Goal: Task Accomplishment & Management: Complete application form

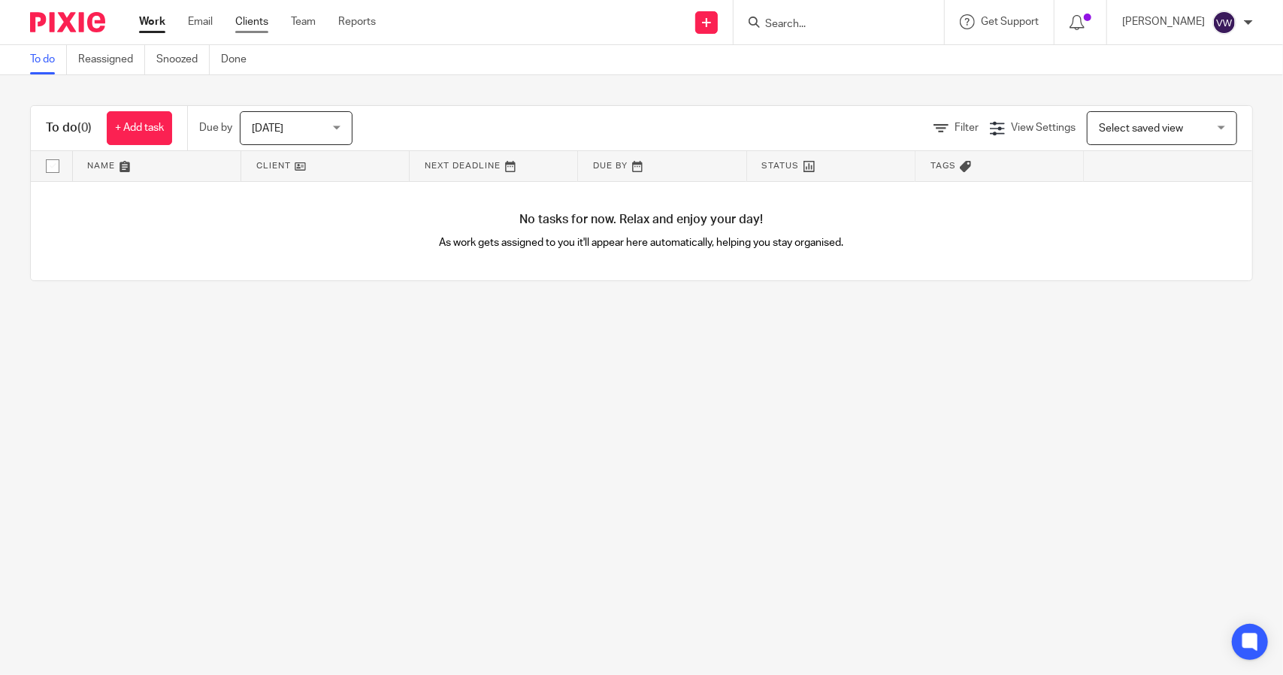
click at [250, 14] on link "Clients" at bounding box center [251, 21] width 33 height 15
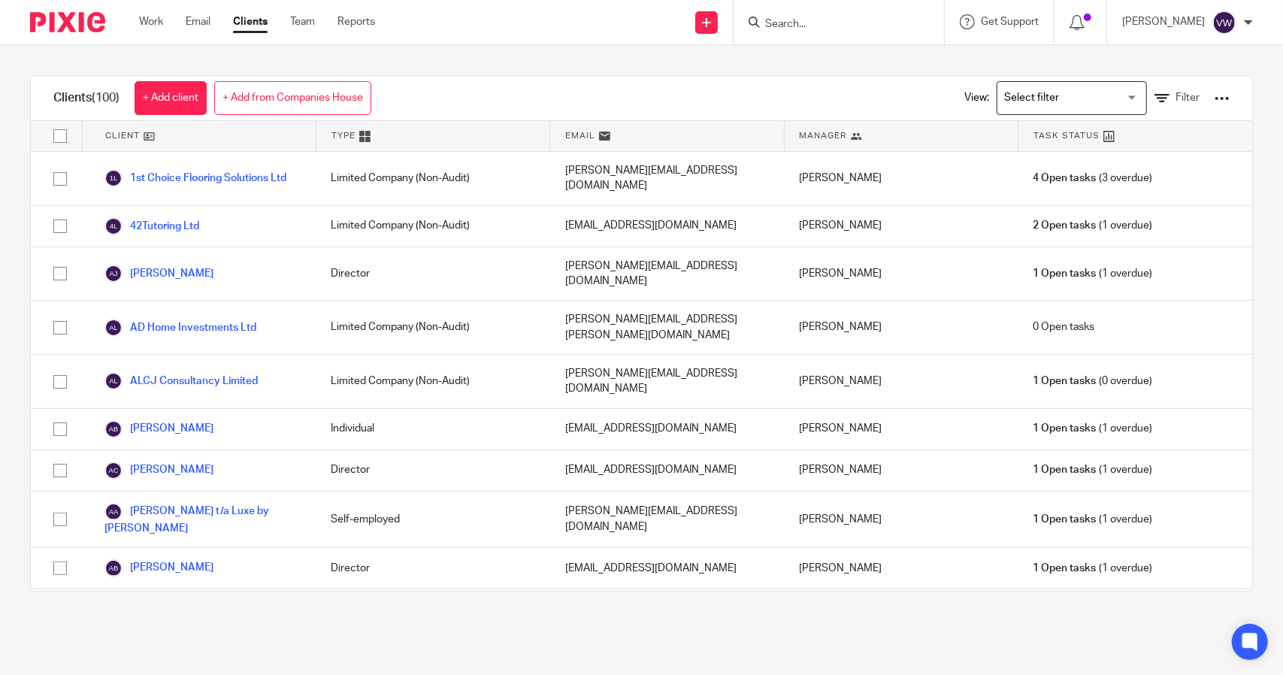
click at [808, 24] on input "Search" at bounding box center [831, 25] width 135 height 14
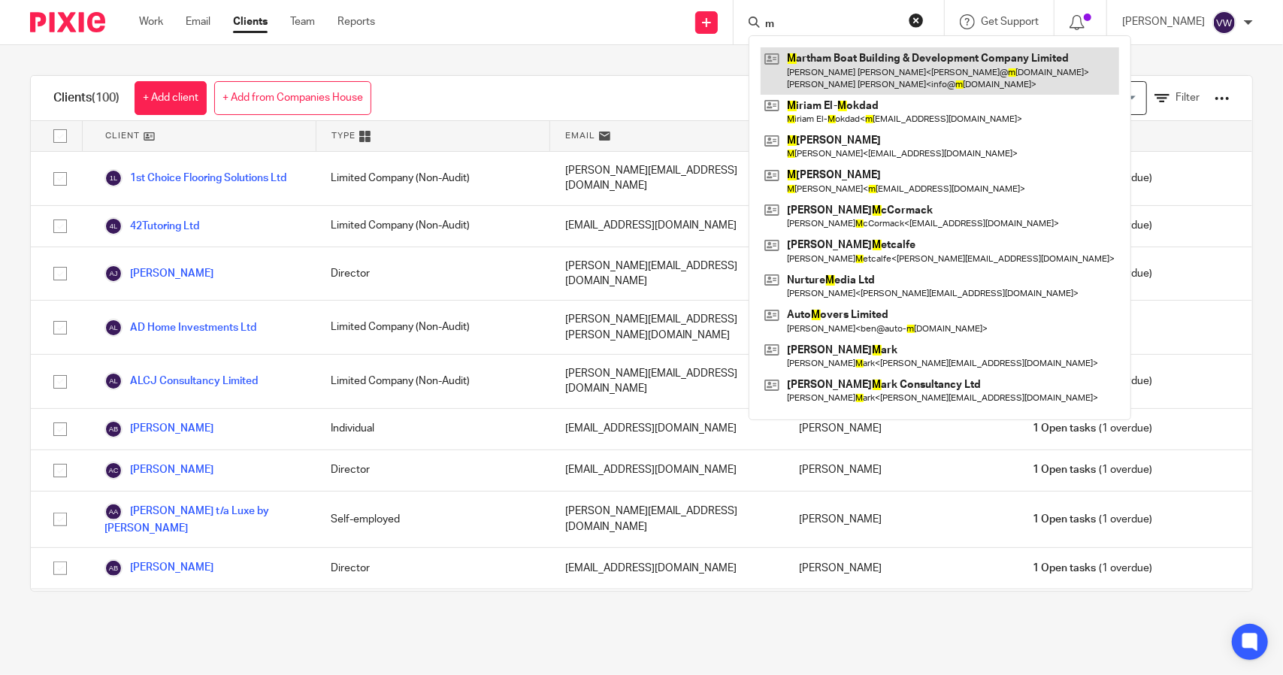
type input "m"
click at [829, 61] on link at bounding box center [940, 70] width 359 height 47
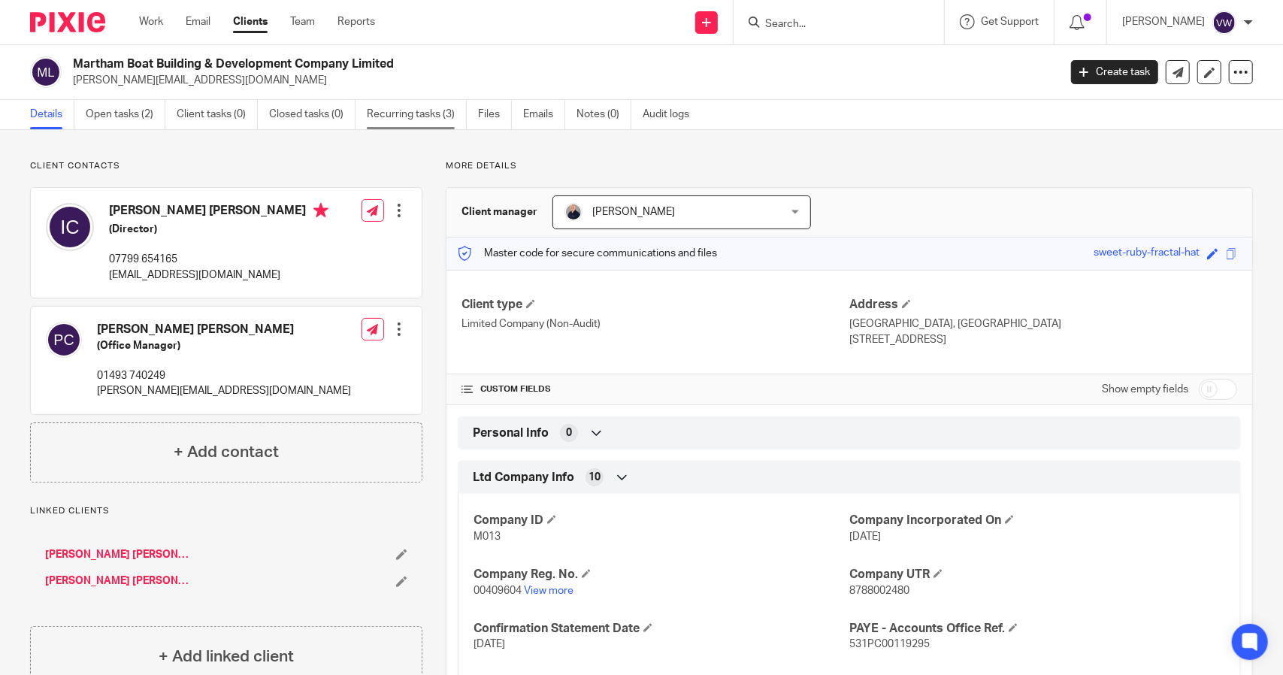
click at [394, 111] on link "Recurring tasks (3)" at bounding box center [417, 114] width 100 height 29
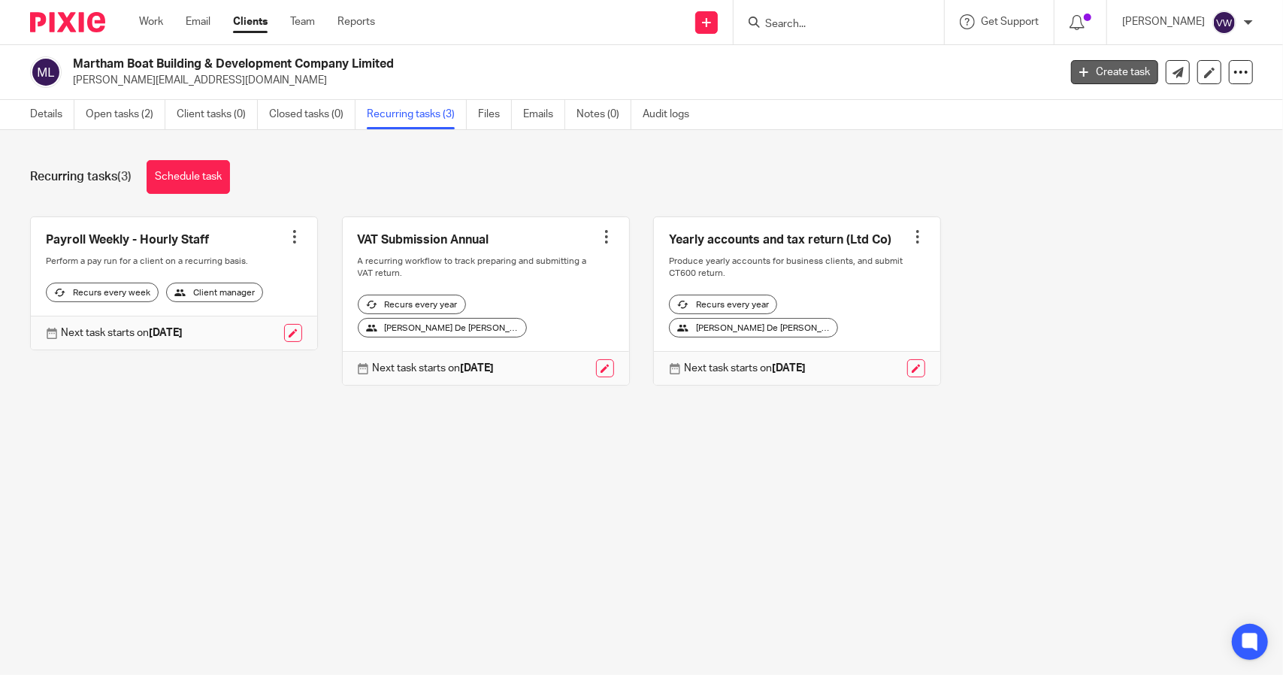
click at [1085, 74] on link "Create task" at bounding box center [1114, 72] width 87 height 24
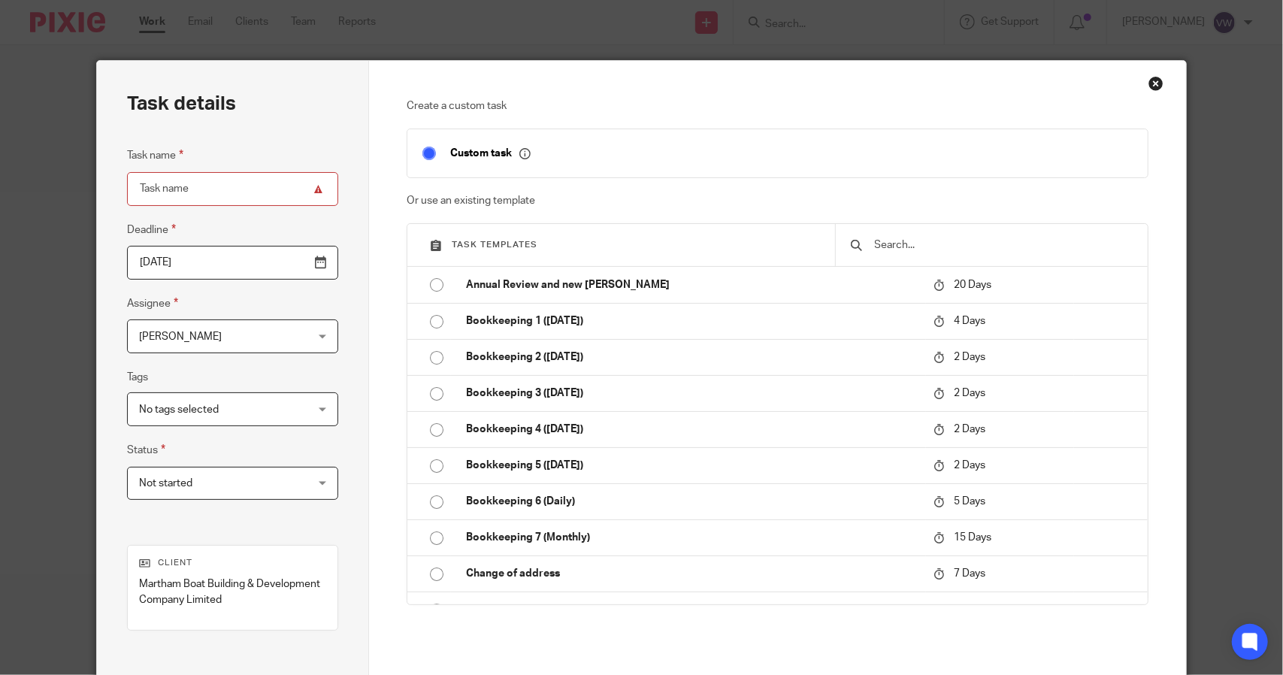
scroll to position [295, 0]
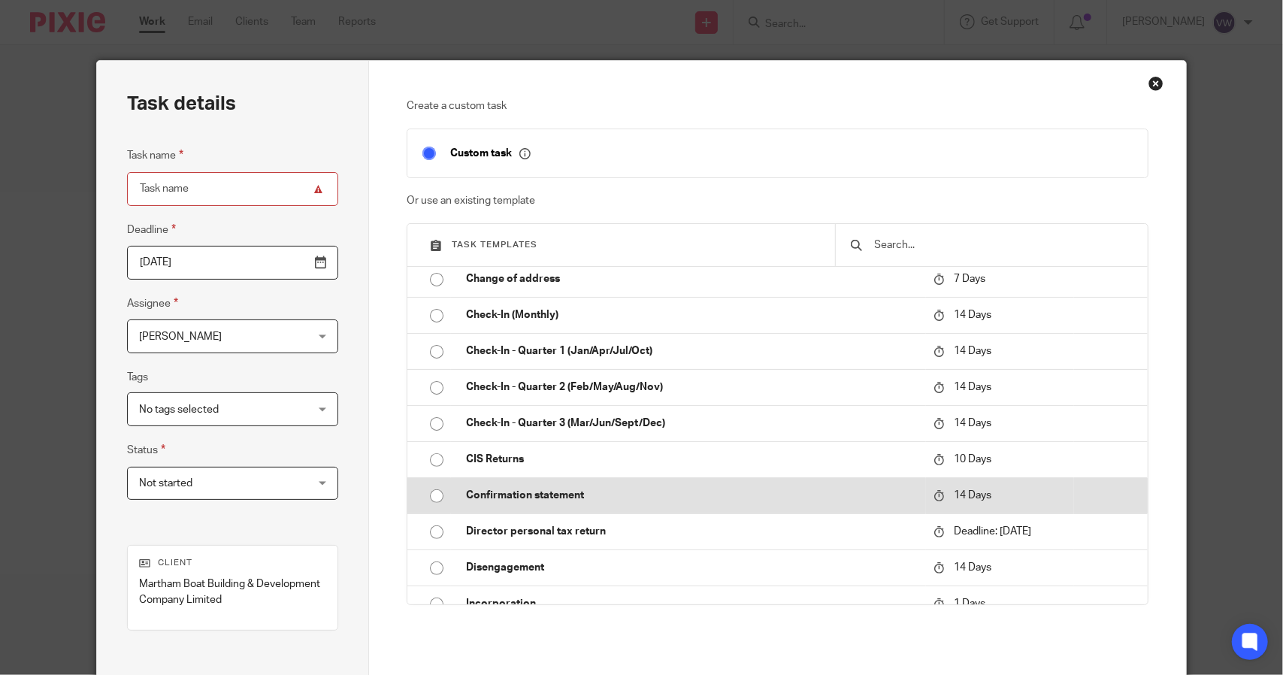
click at [427, 497] on input "radio" at bounding box center [436, 496] width 29 height 29
type input "2025-08-27"
type input "Confirmation statement"
checkbox input "false"
radio input "false"
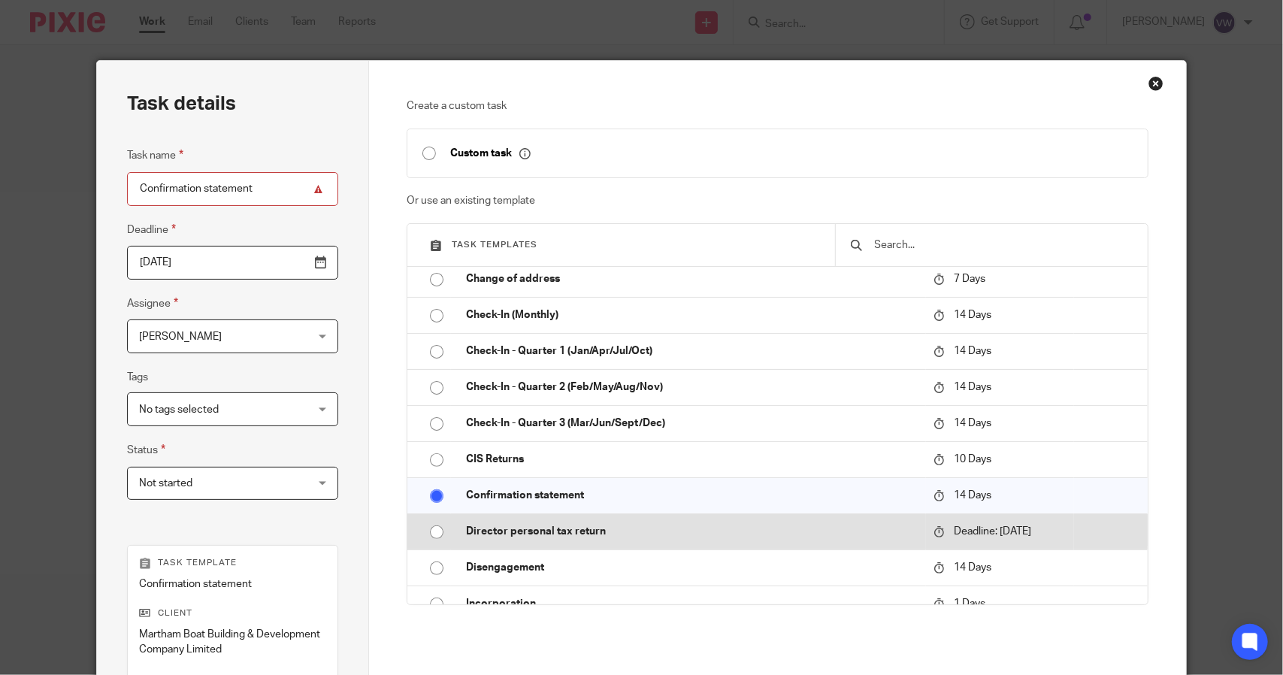
click at [430, 519] on input "radio" at bounding box center [436, 532] width 29 height 29
type input "2026-06-30"
type input "Director personal tax return"
radio input "false"
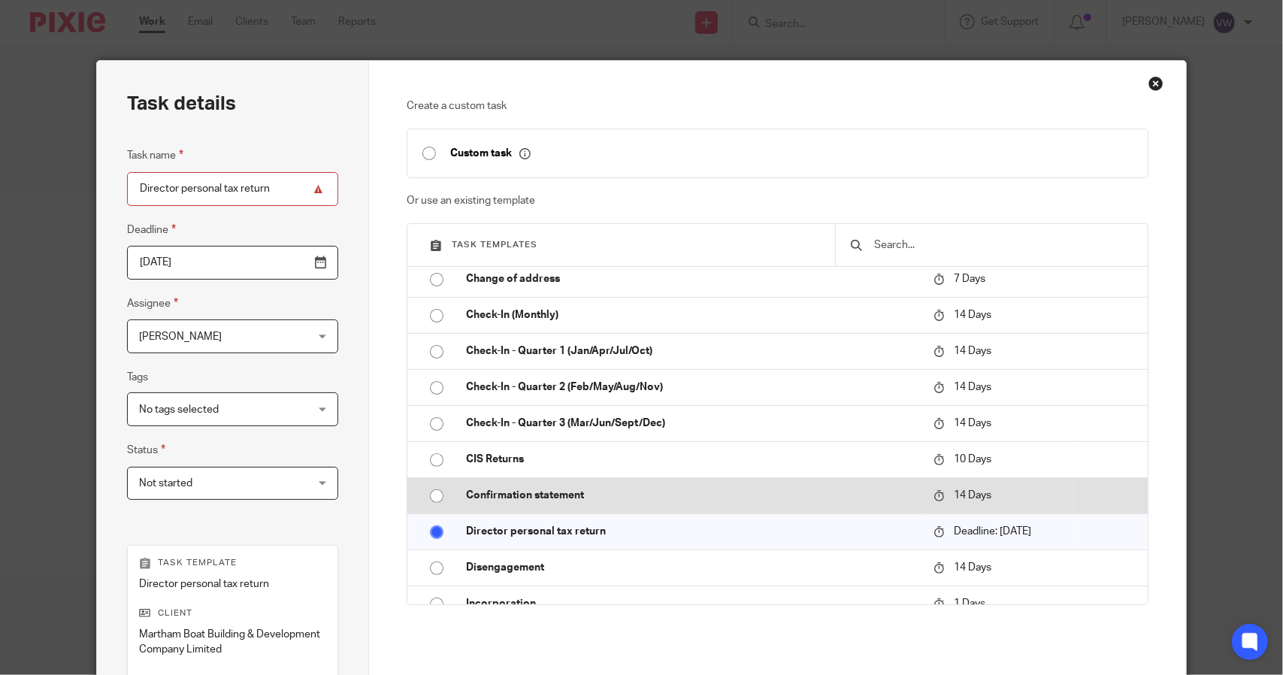
click at [422, 495] on input "radio" at bounding box center [436, 496] width 29 height 29
type input "2025-08-27"
type input "Confirmation statement"
radio input "false"
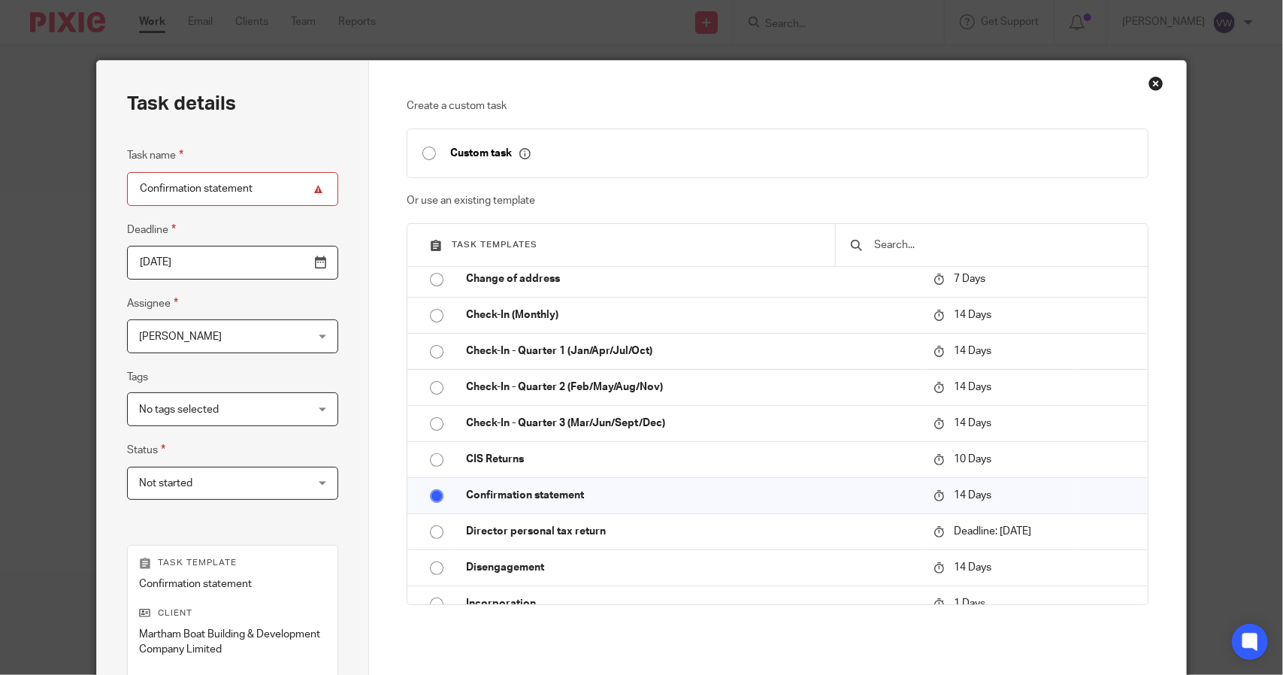
click at [350, 420] on div "Task details Task name Confirmation statement Deadline 2025-08-27 Assignee Vick…" at bounding box center [233, 452] width 272 height 782
click at [240, 328] on span "[PERSON_NAME]" at bounding box center [218, 336] width 159 height 32
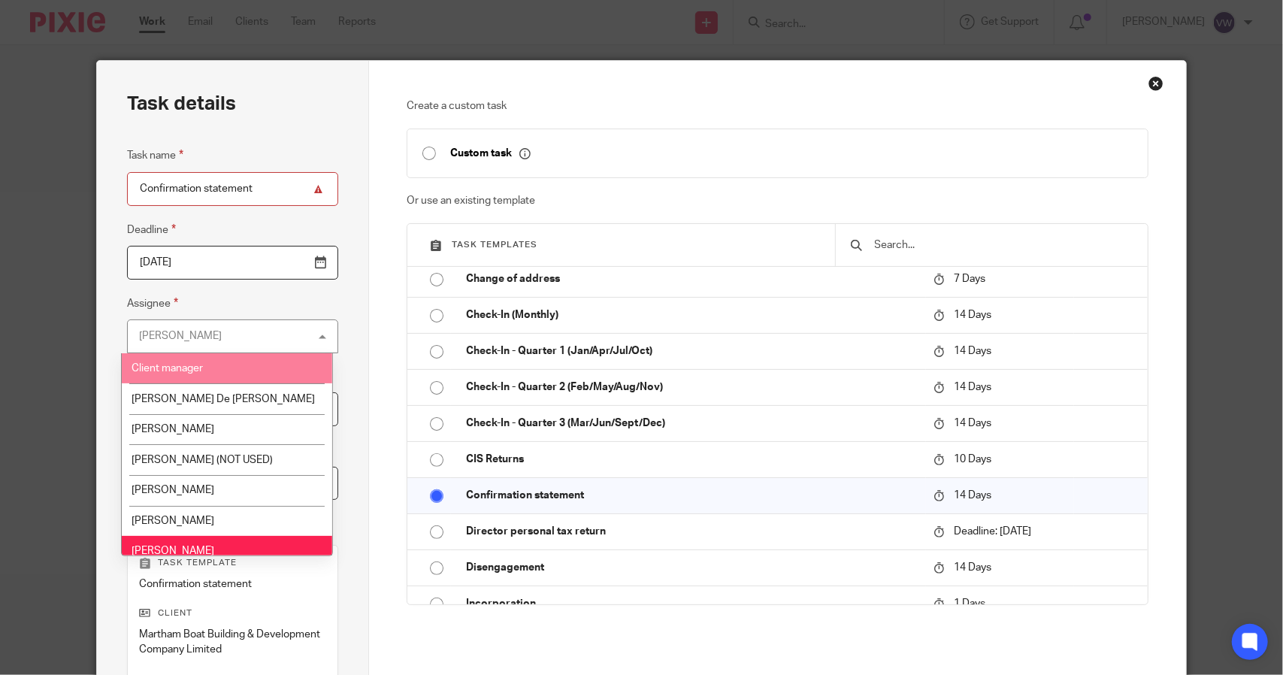
click at [228, 374] on li "Client manager" at bounding box center [227, 368] width 210 height 31
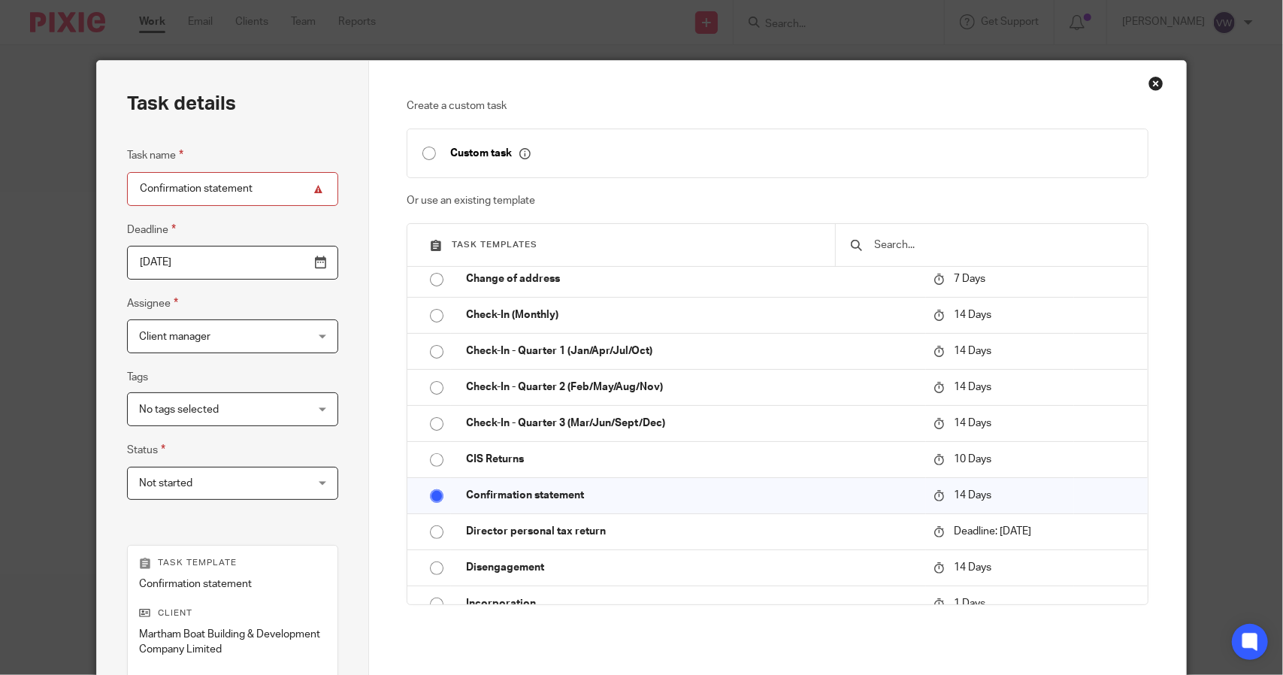
click at [337, 428] on div "Task details Task name Confirmation statement Deadline 2025-08-27 Assignee Clie…" at bounding box center [233, 452] width 272 height 782
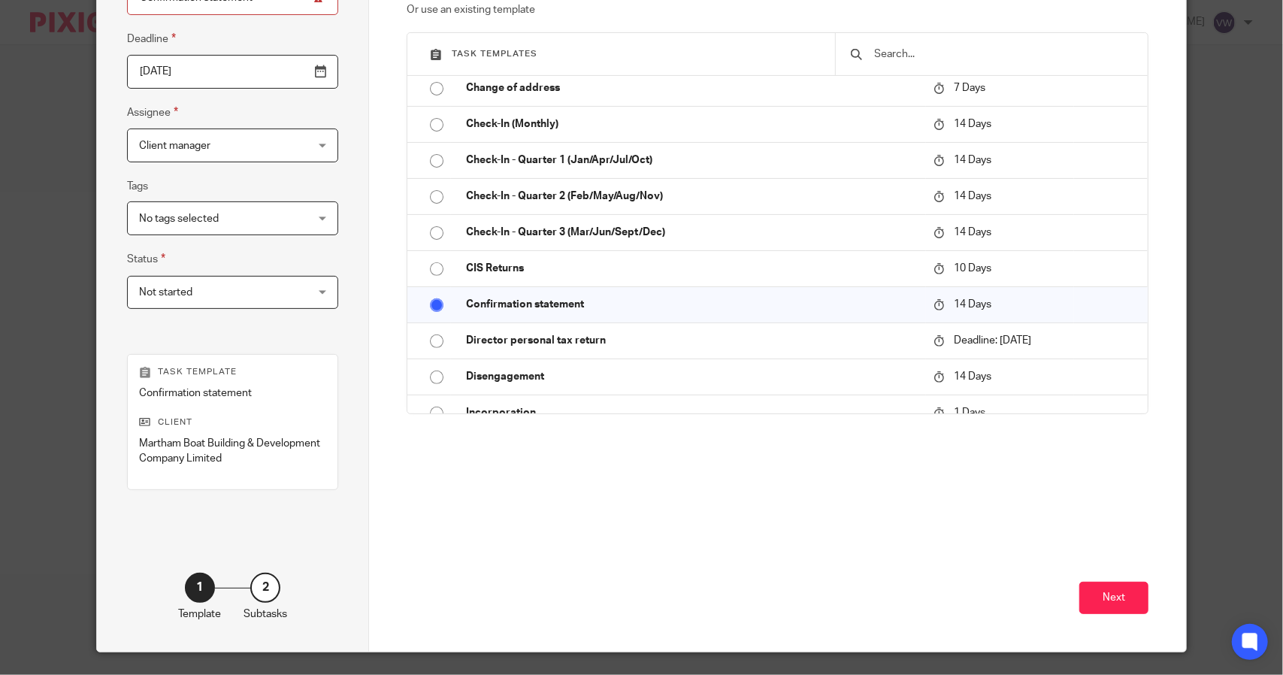
scroll to position [227, 0]
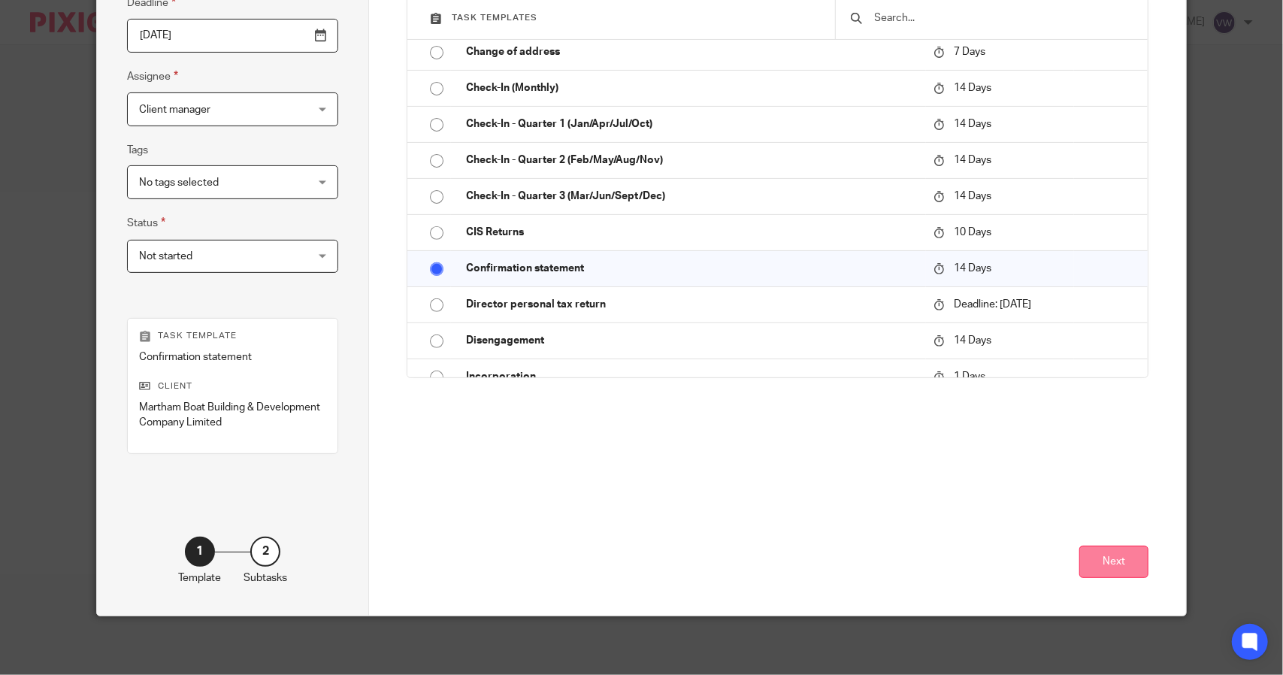
click at [1091, 557] on button "Next" at bounding box center [1113, 562] width 69 height 32
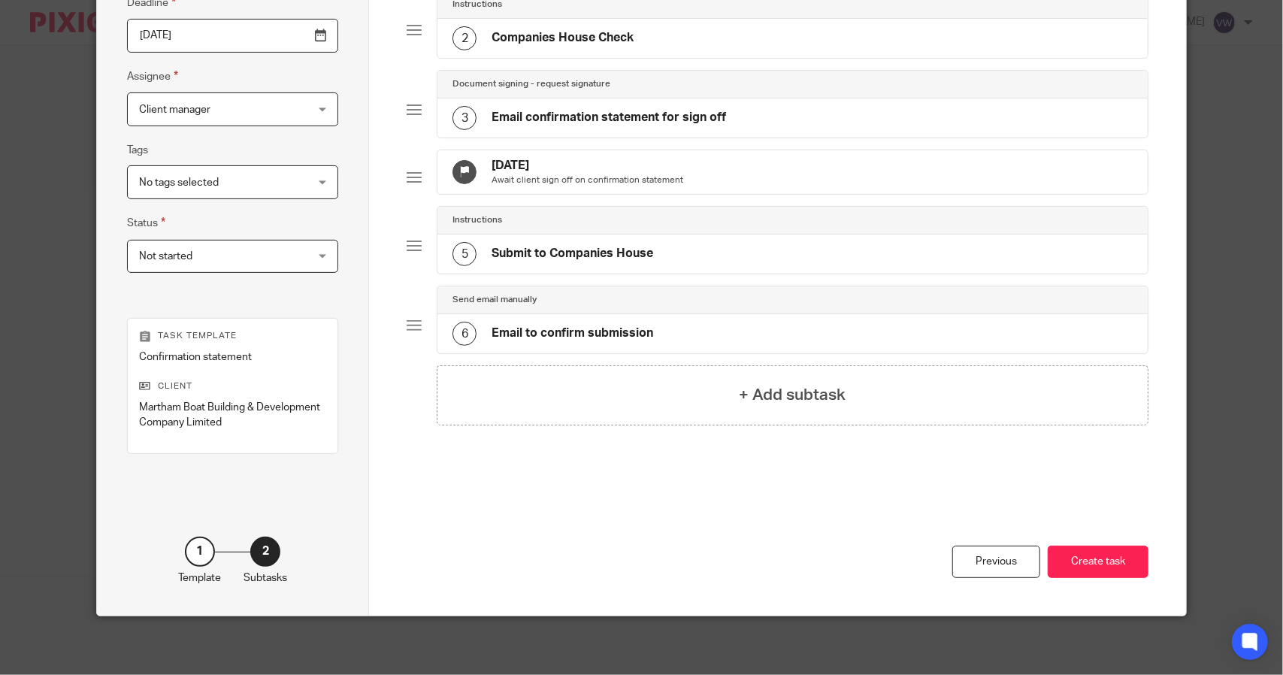
click at [867, 519] on div "Previous Create task" at bounding box center [778, 559] width 742 height 111
click at [1067, 561] on button "Create task" at bounding box center [1098, 562] width 101 height 32
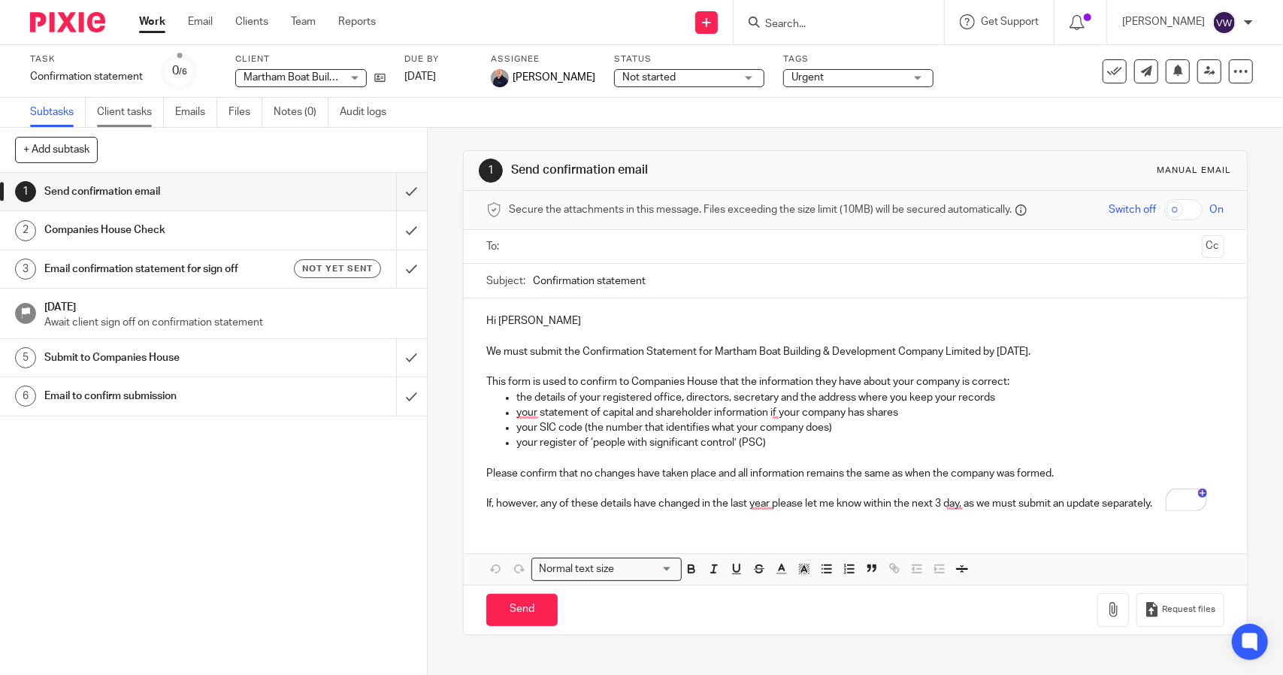
click at [144, 106] on link "Client tasks" at bounding box center [130, 112] width 67 height 29
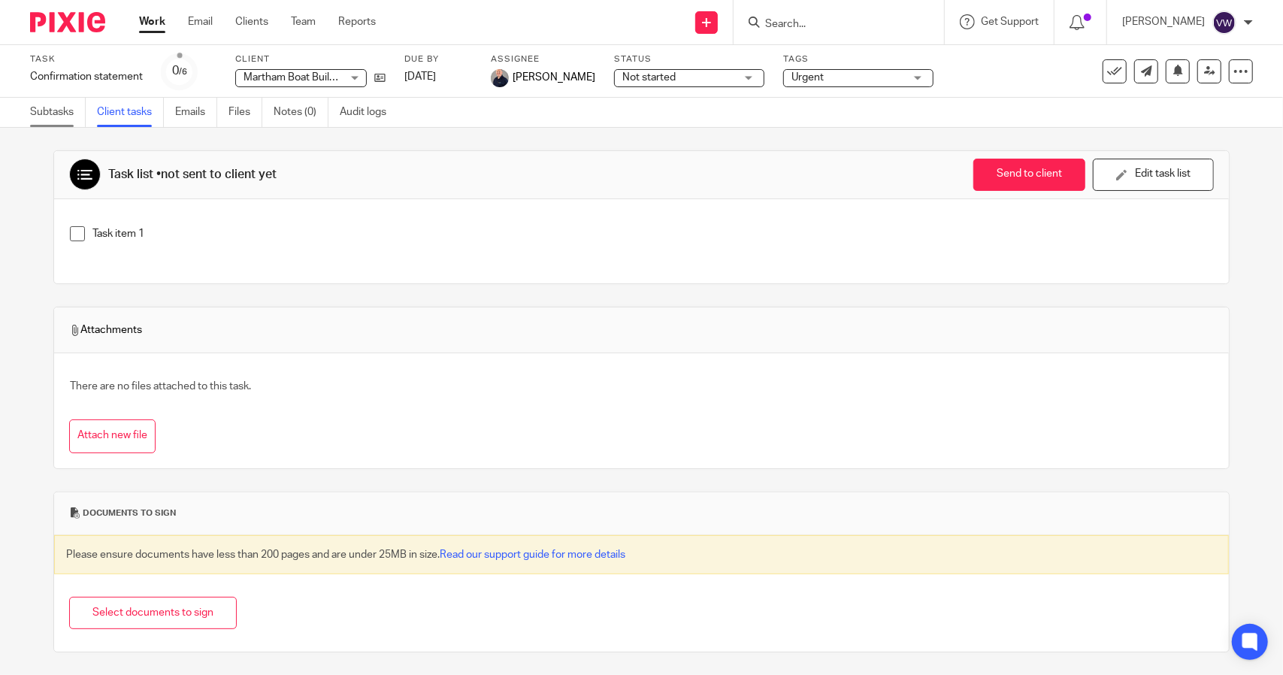
click at [62, 104] on link "Subtasks" at bounding box center [58, 112] width 56 height 29
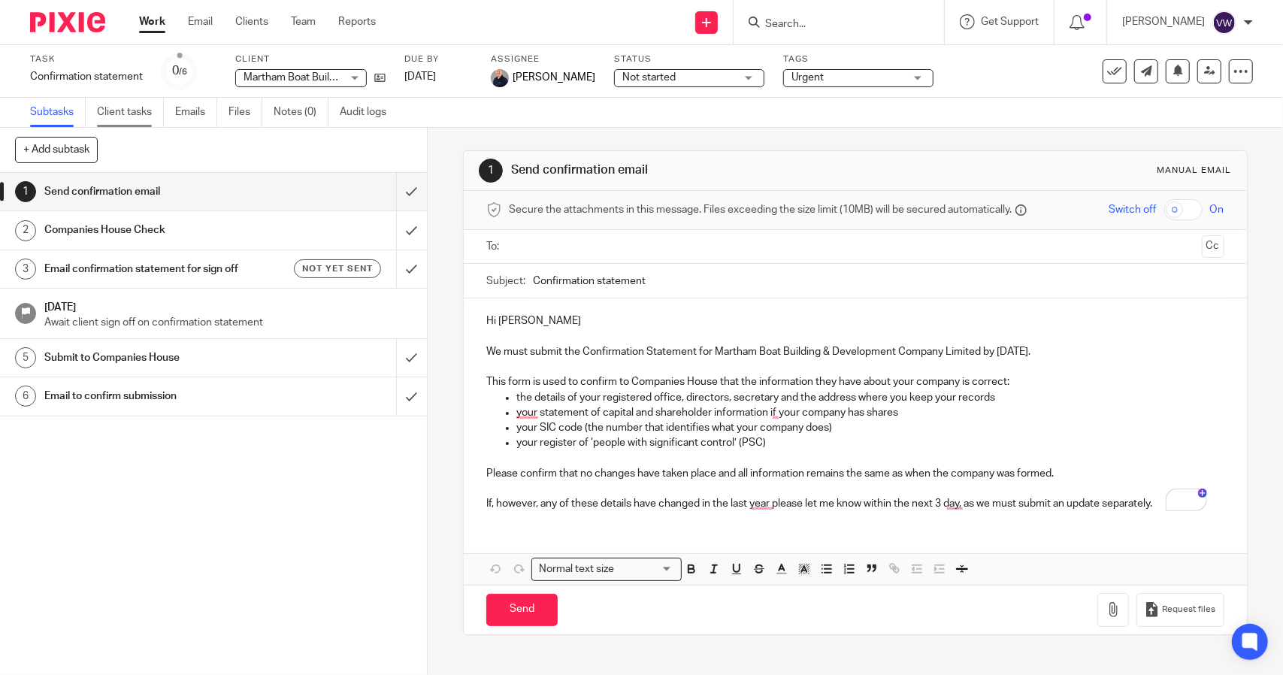
click at [117, 110] on link "Client tasks" at bounding box center [130, 112] width 67 height 29
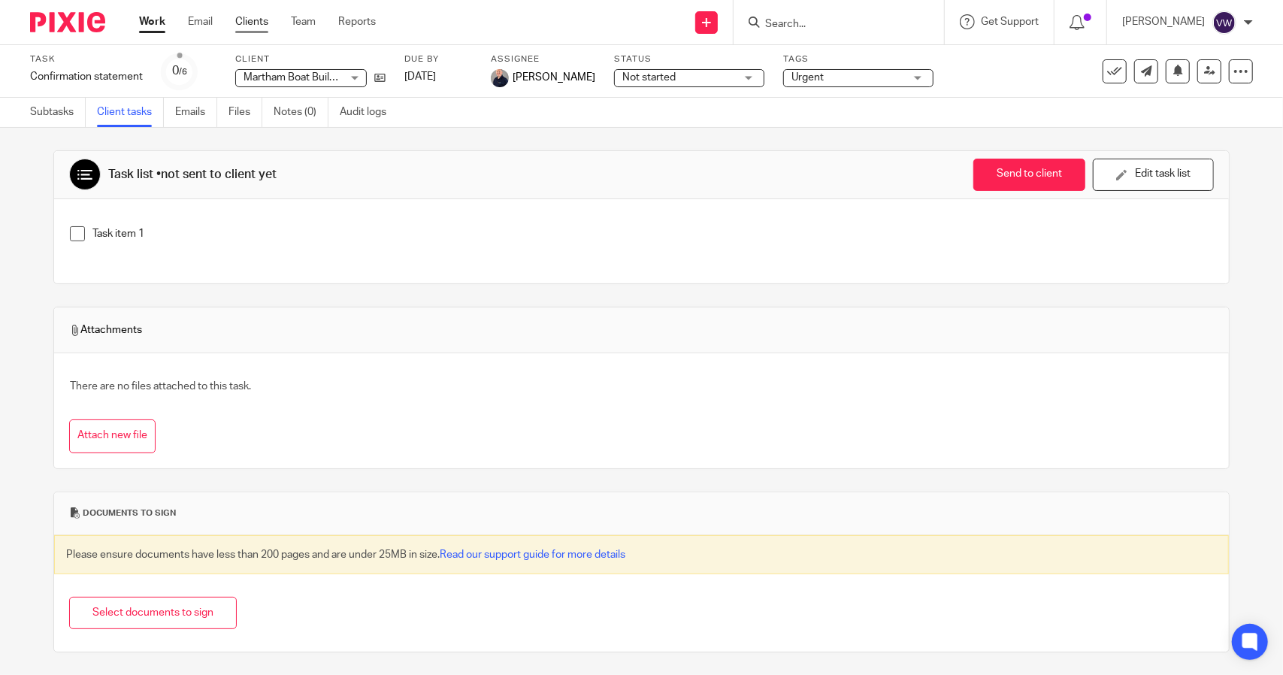
click at [244, 18] on link "Clients" at bounding box center [251, 21] width 33 height 15
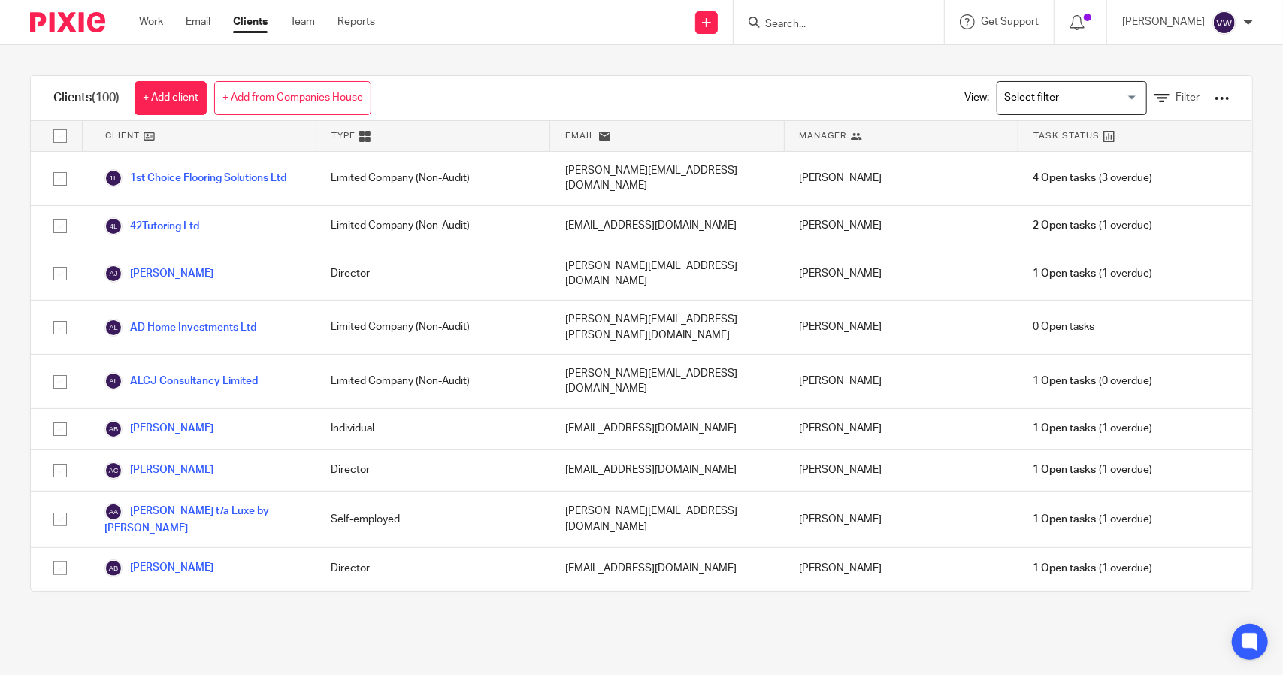
click at [801, 23] on input "Search" at bounding box center [831, 25] width 135 height 14
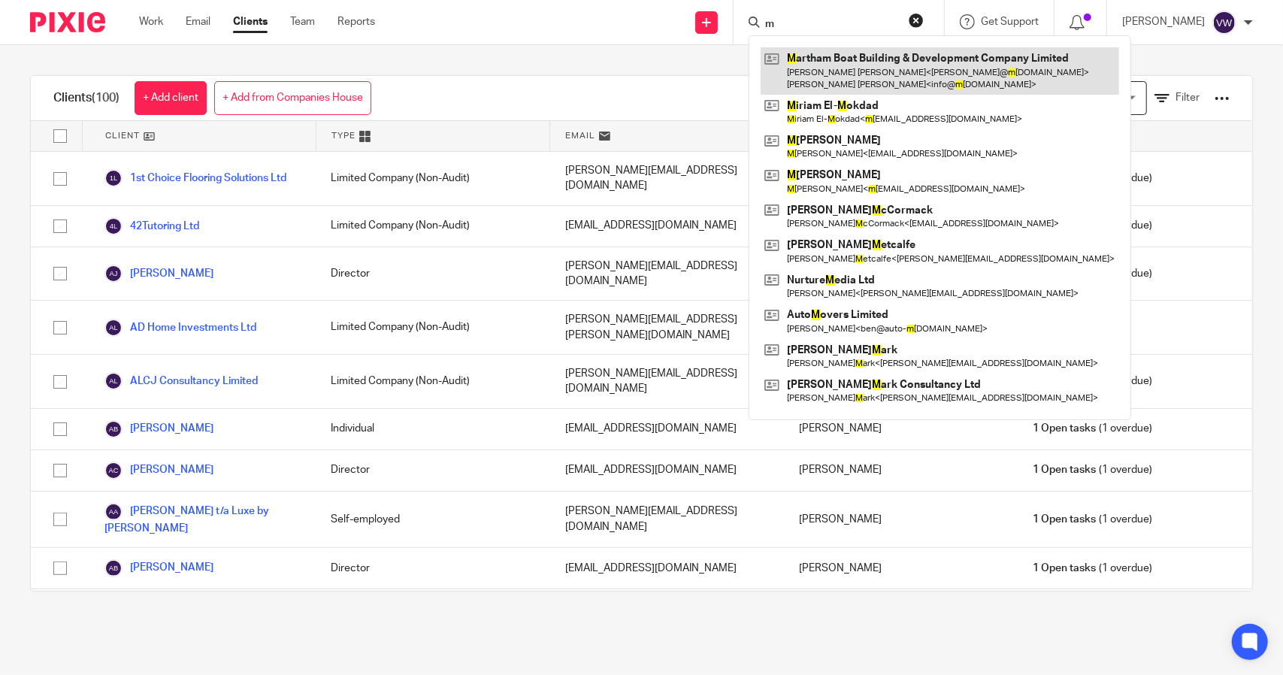
type input "m"
click at [807, 59] on link at bounding box center [940, 70] width 359 height 47
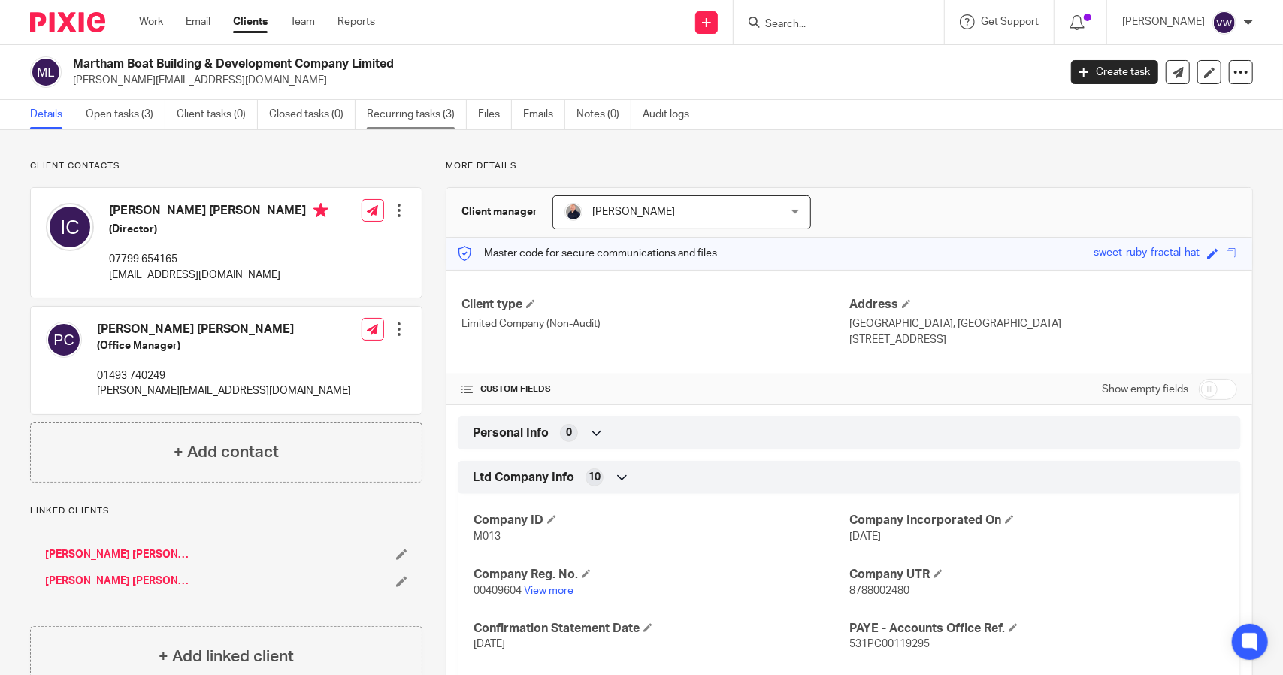
click at [380, 112] on link "Recurring tasks (3)" at bounding box center [417, 114] width 100 height 29
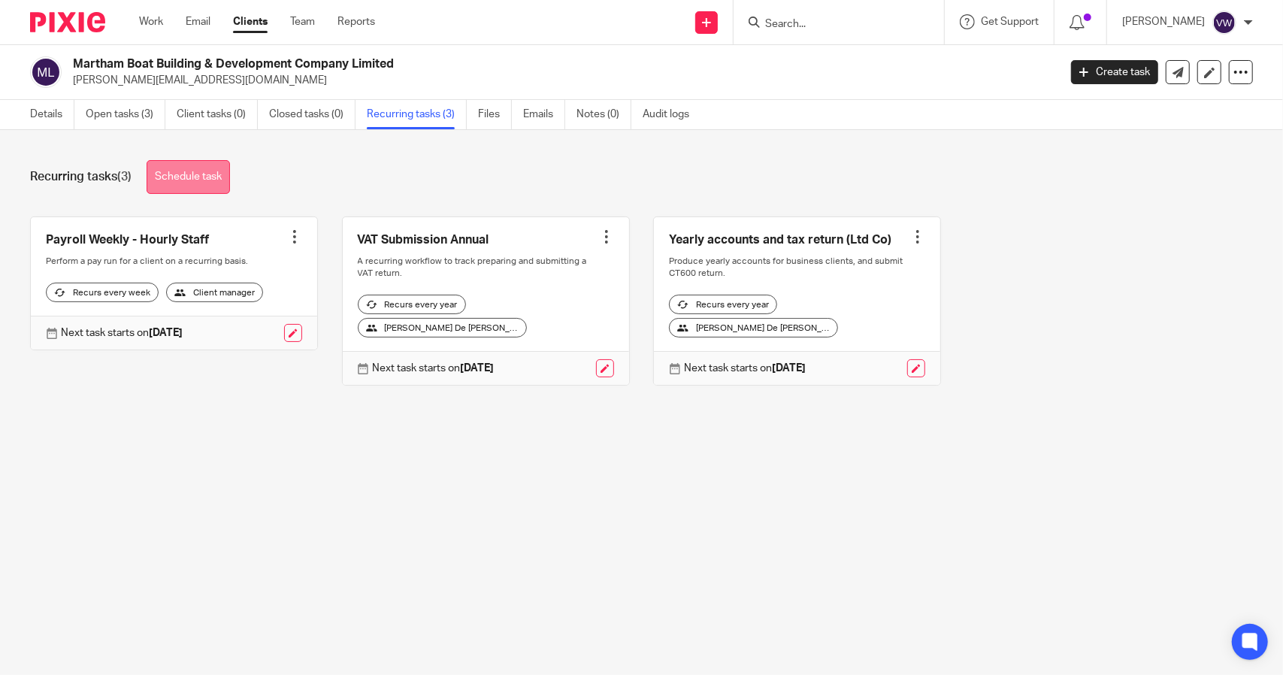
click at [198, 187] on link "Schedule task" at bounding box center [188, 177] width 83 height 34
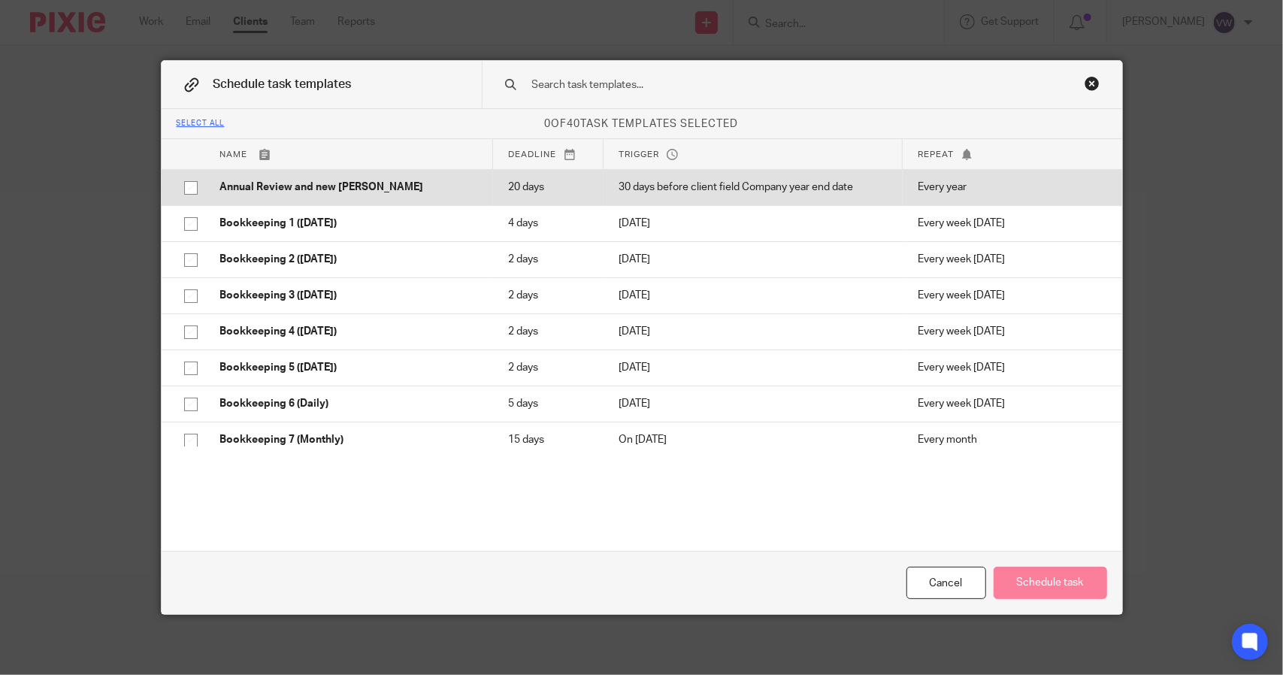
click at [188, 187] on input "checkbox" at bounding box center [191, 188] width 29 height 29
checkbox input "true"
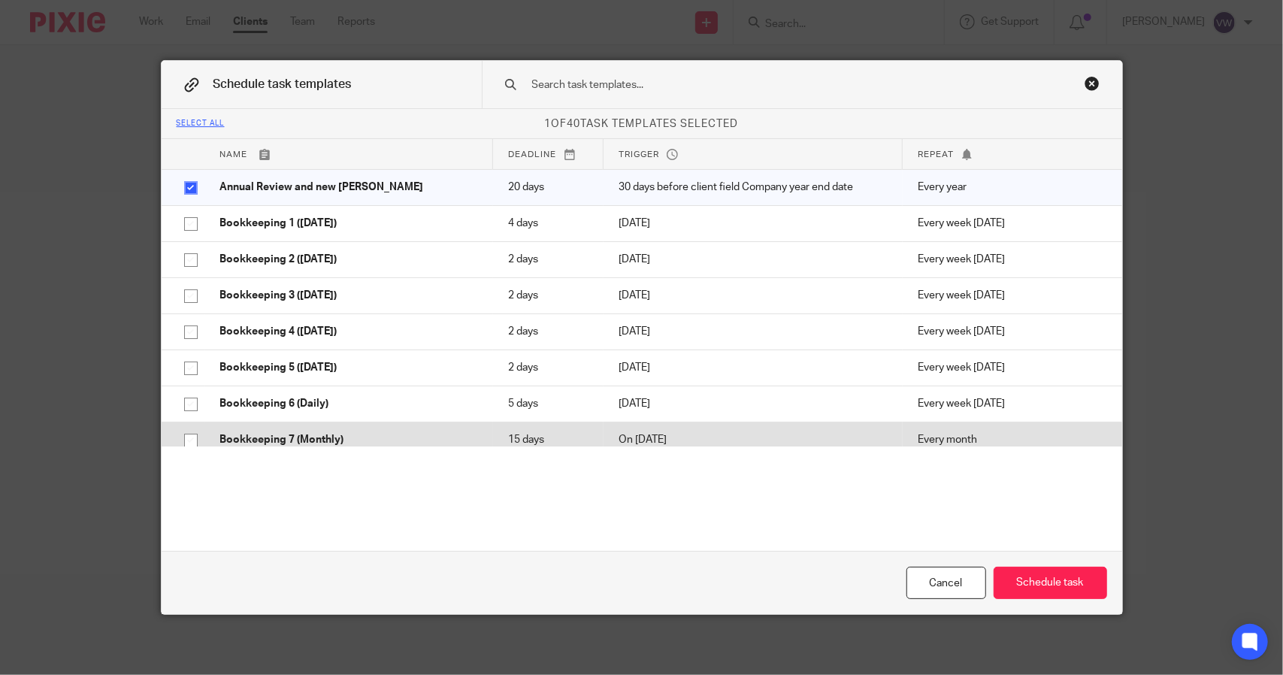
click at [180, 440] on input "checkbox" at bounding box center [191, 440] width 29 height 29
checkbox input "true"
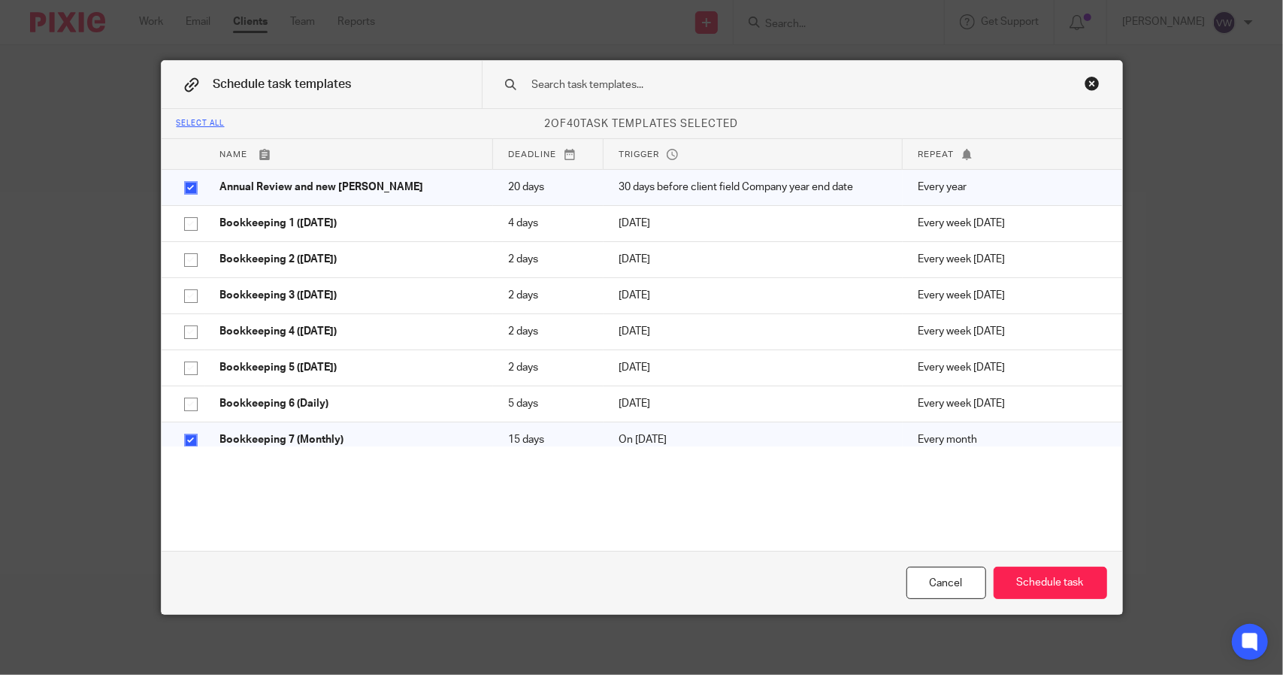
scroll to position [295, 0]
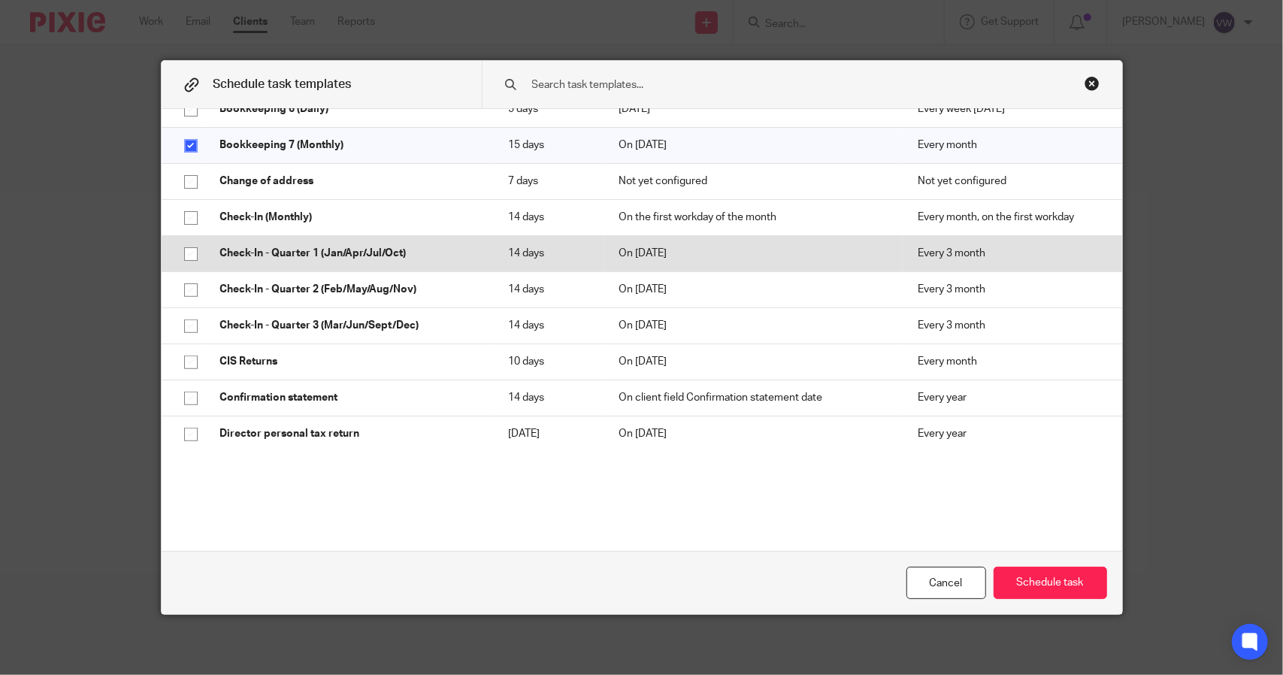
click at [183, 256] on input "checkbox" at bounding box center [191, 254] width 29 height 29
checkbox input "true"
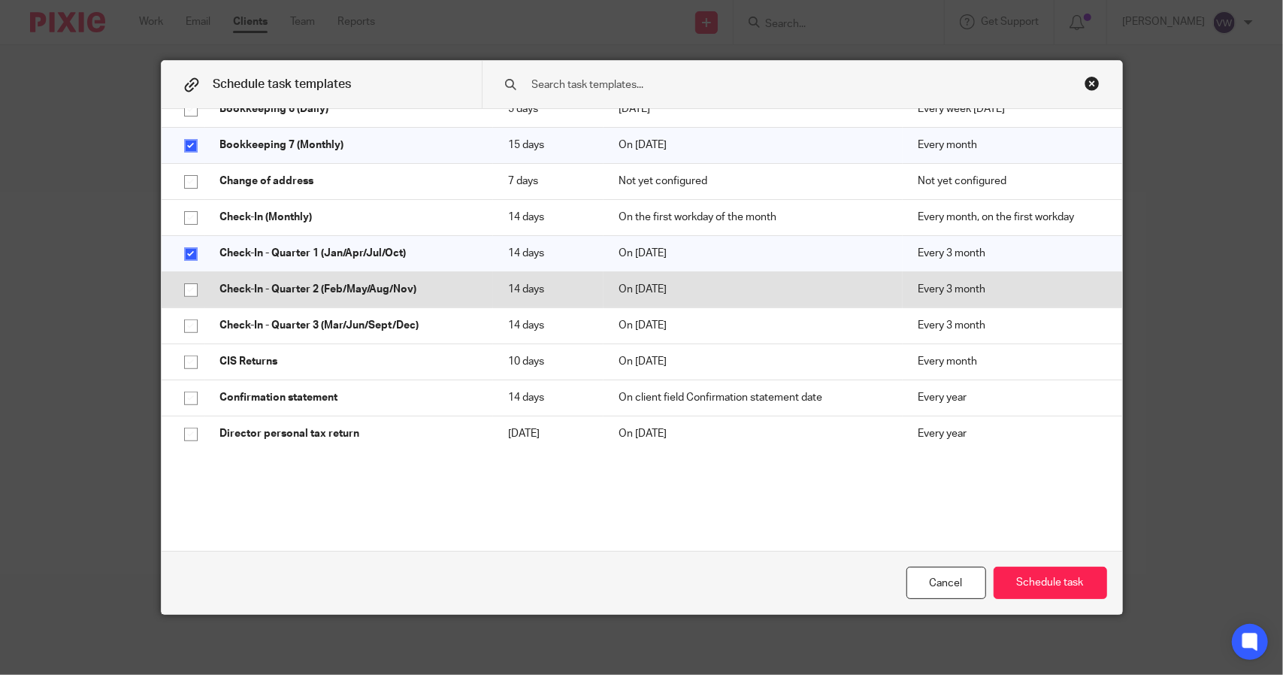
click at [186, 280] on input "checkbox" at bounding box center [191, 290] width 29 height 29
checkbox input "true"
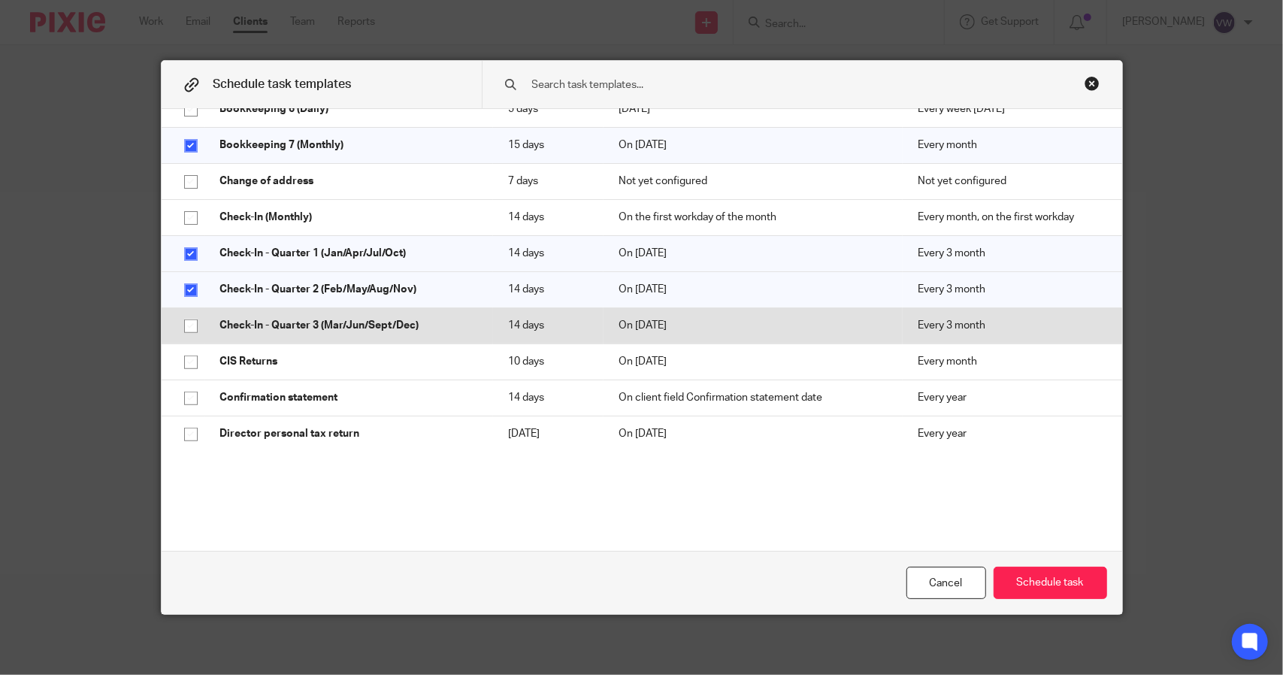
click at [188, 327] on input "checkbox" at bounding box center [191, 326] width 29 height 29
checkbox input "true"
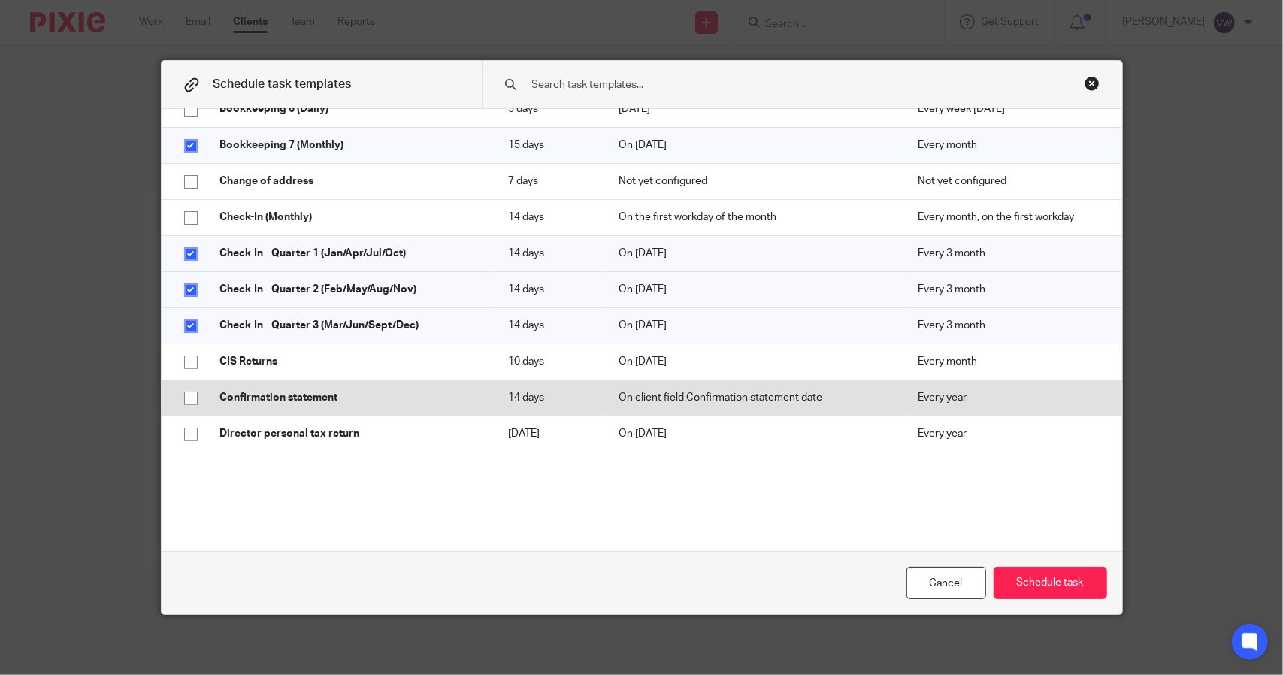
click at [185, 384] on input "checkbox" at bounding box center [191, 398] width 29 height 29
checkbox input "true"
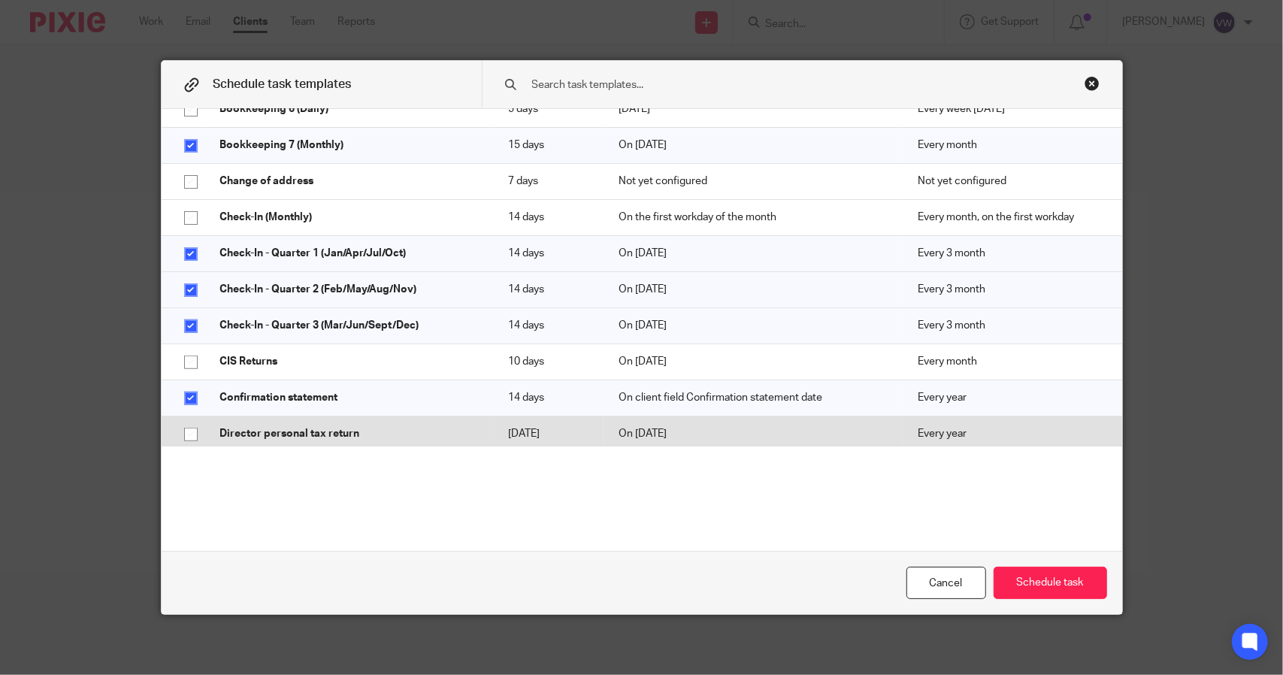
click at [177, 431] on input "checkbox" at bounding box center [191, 434] width 29 height 29
checkbox input "true"
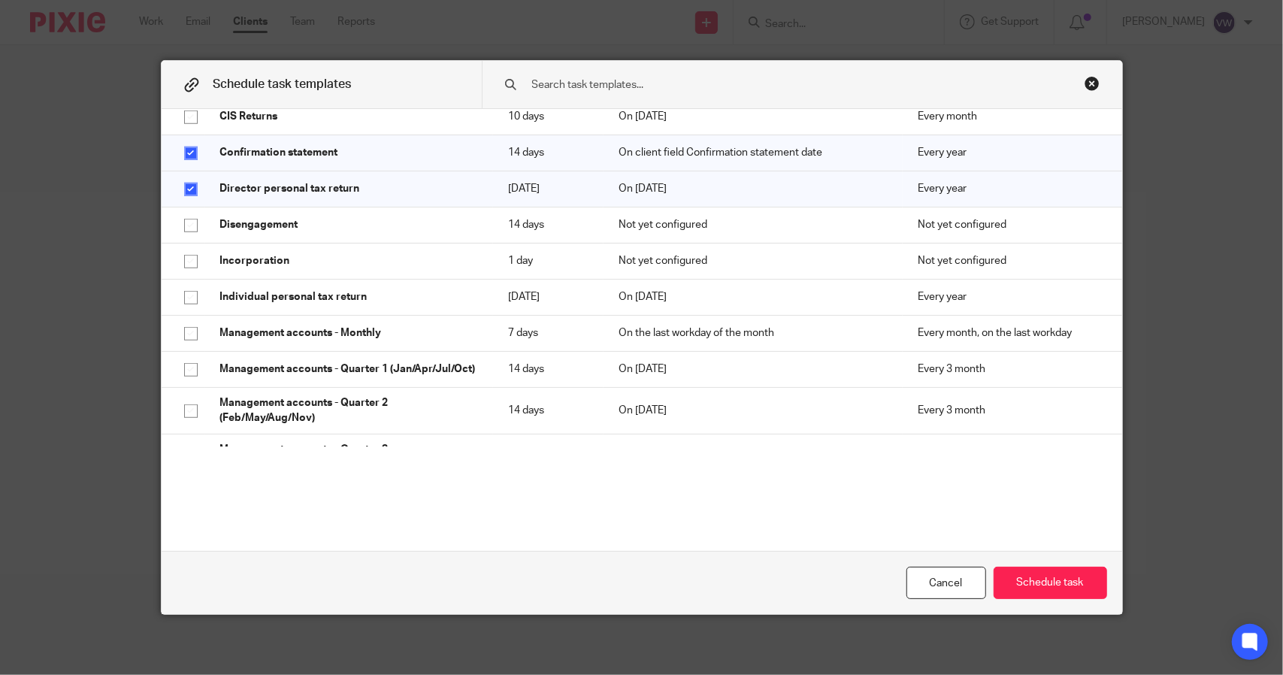
scroll to position [540, 0]
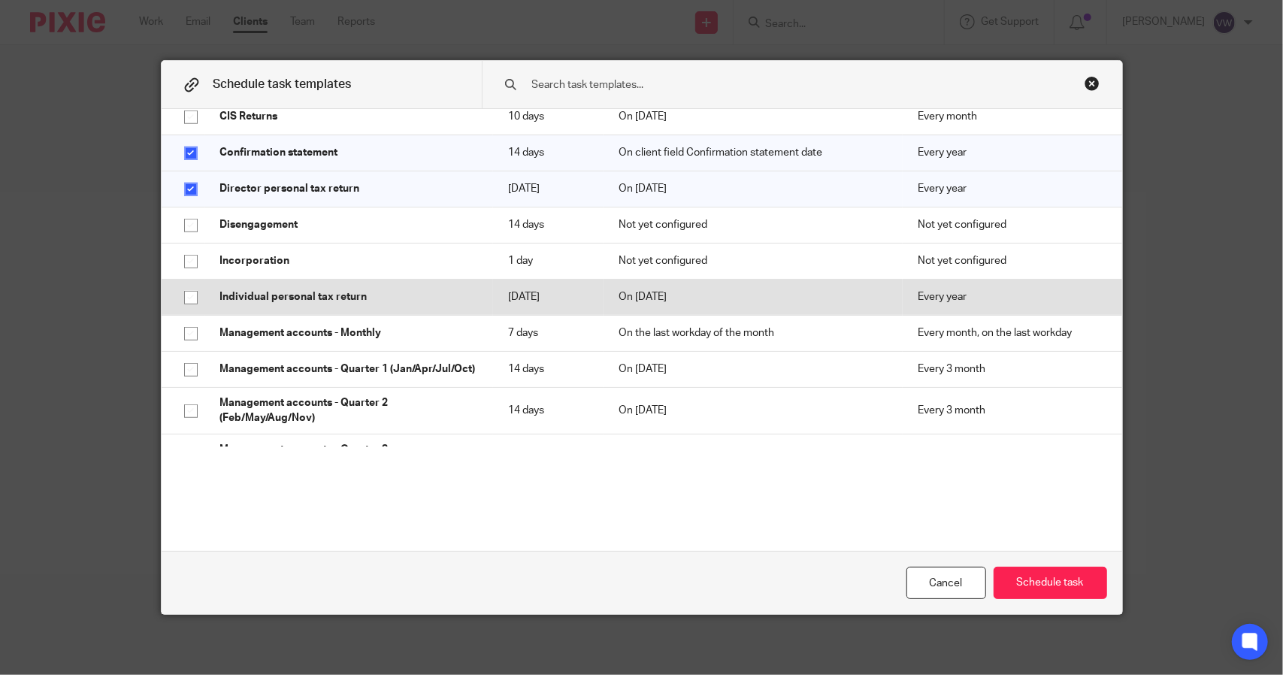
click at [177, 301] on input "checkbox" at bounding box center [191, 297] width 29 height 29
checkbox input "true"
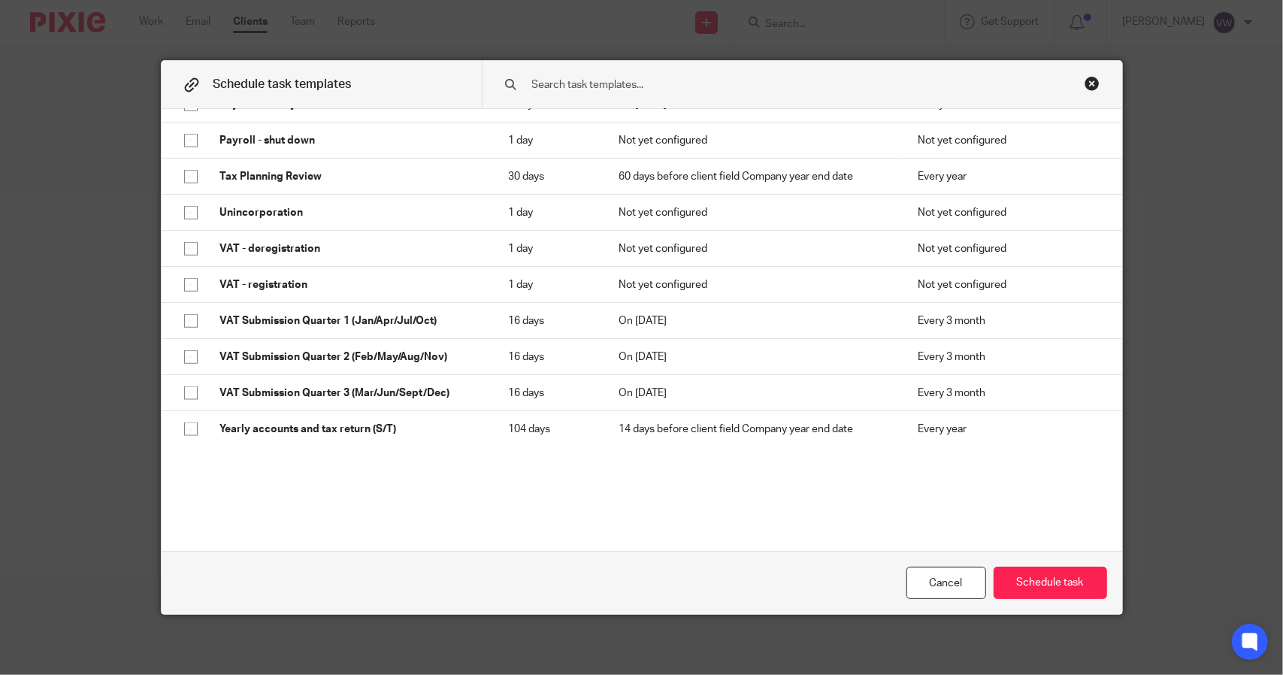
scroll to position [1195, 0]
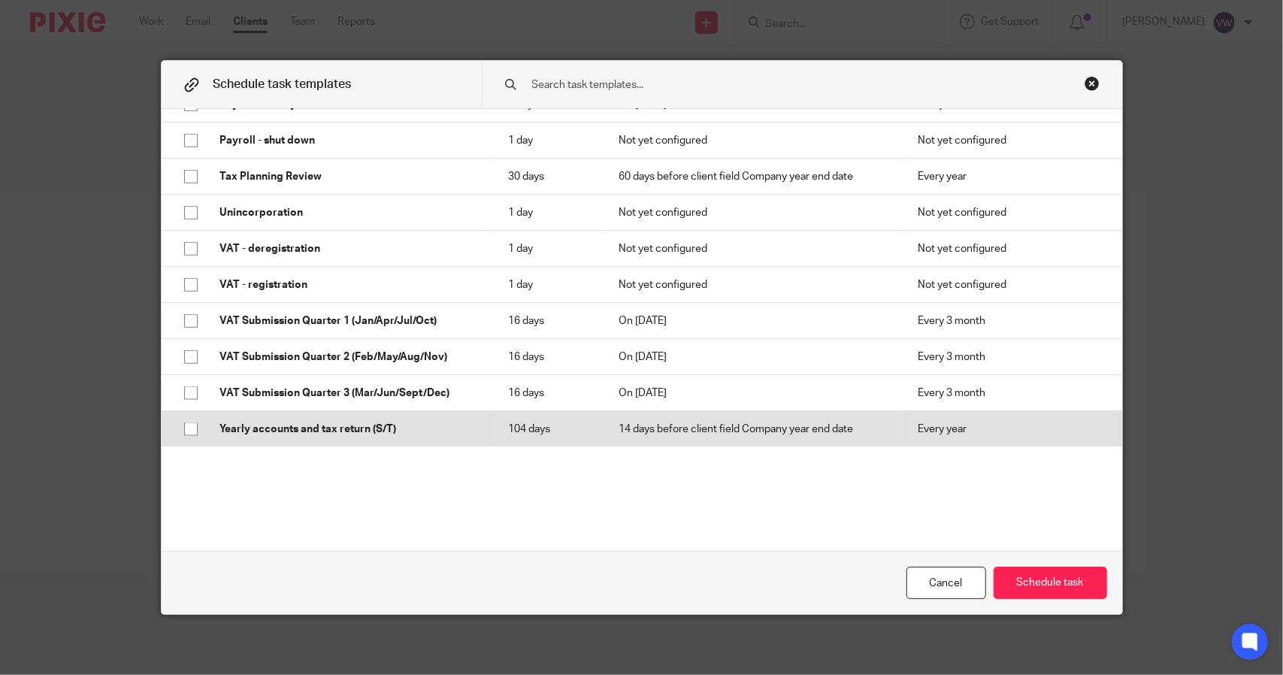
click at [183, 435] on input "checkbox" at bounding box center [191, 429] width 29 height 29
checkbox input "true"
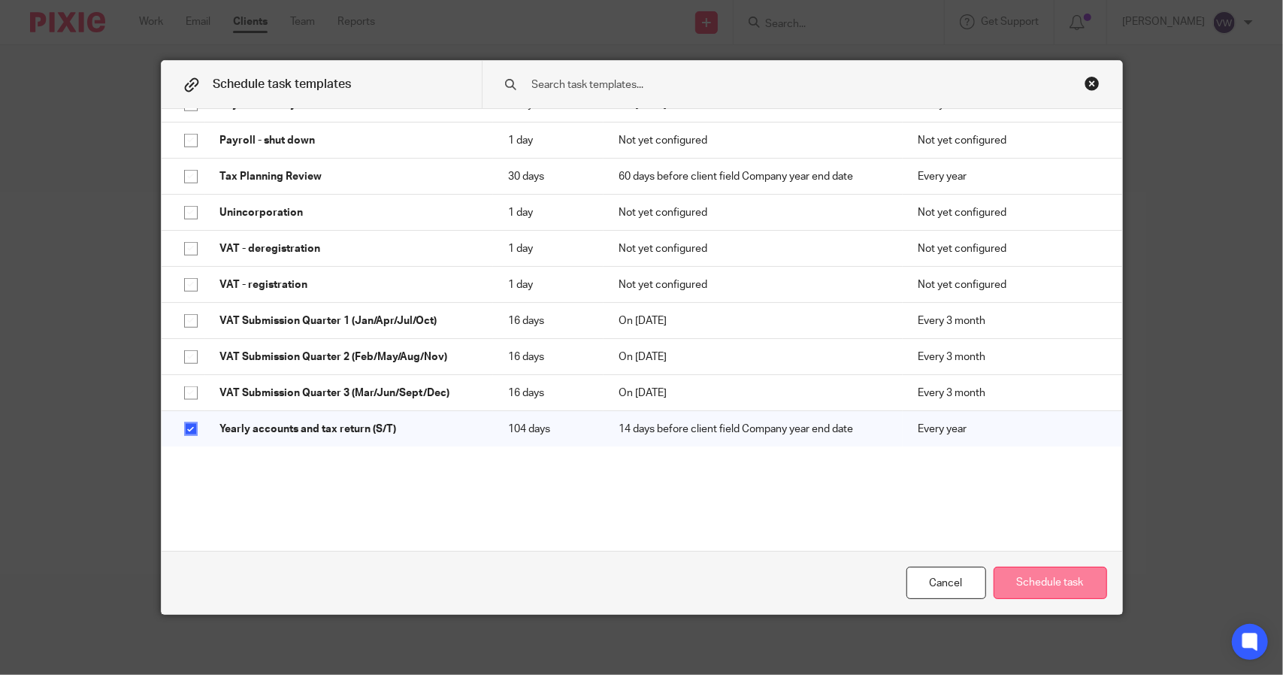
click at [1021, 572] on button "Schedule task" at bounding box center [1050, 583] width 113 height 32
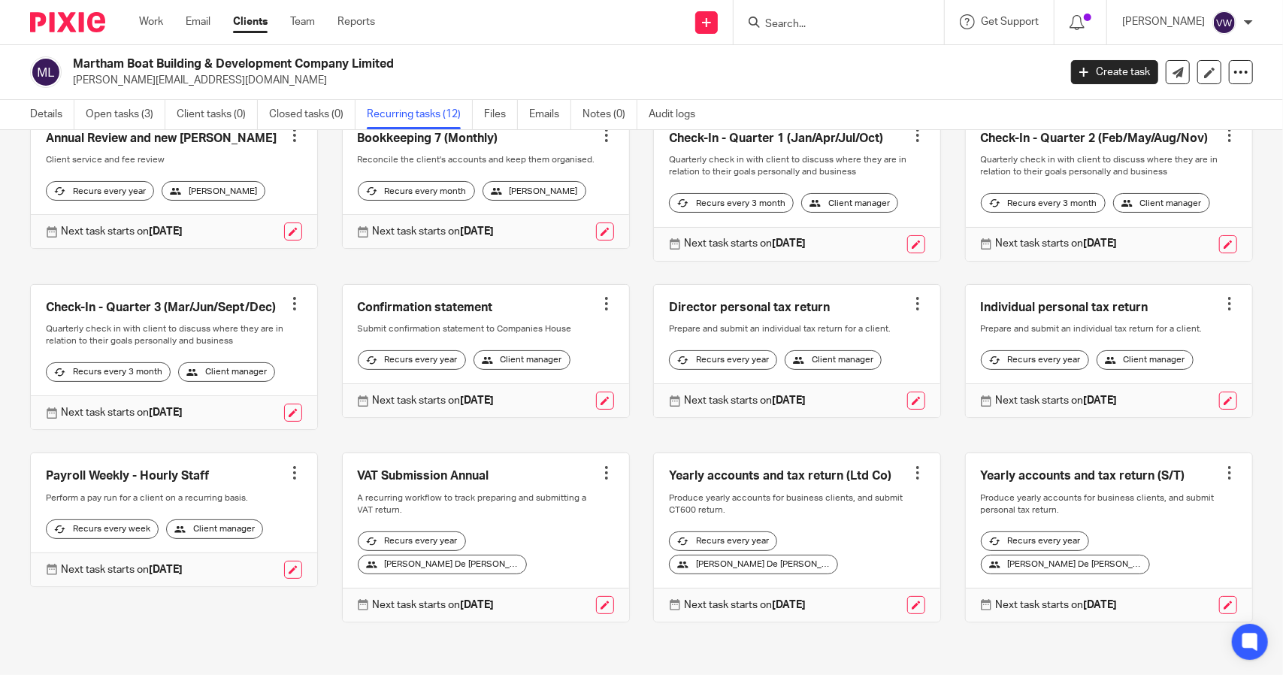
scroll to position [120, 0]
click at [113, 106] on link "Open tasks (3)" at bounding box center [126, 114] width 80 height 29
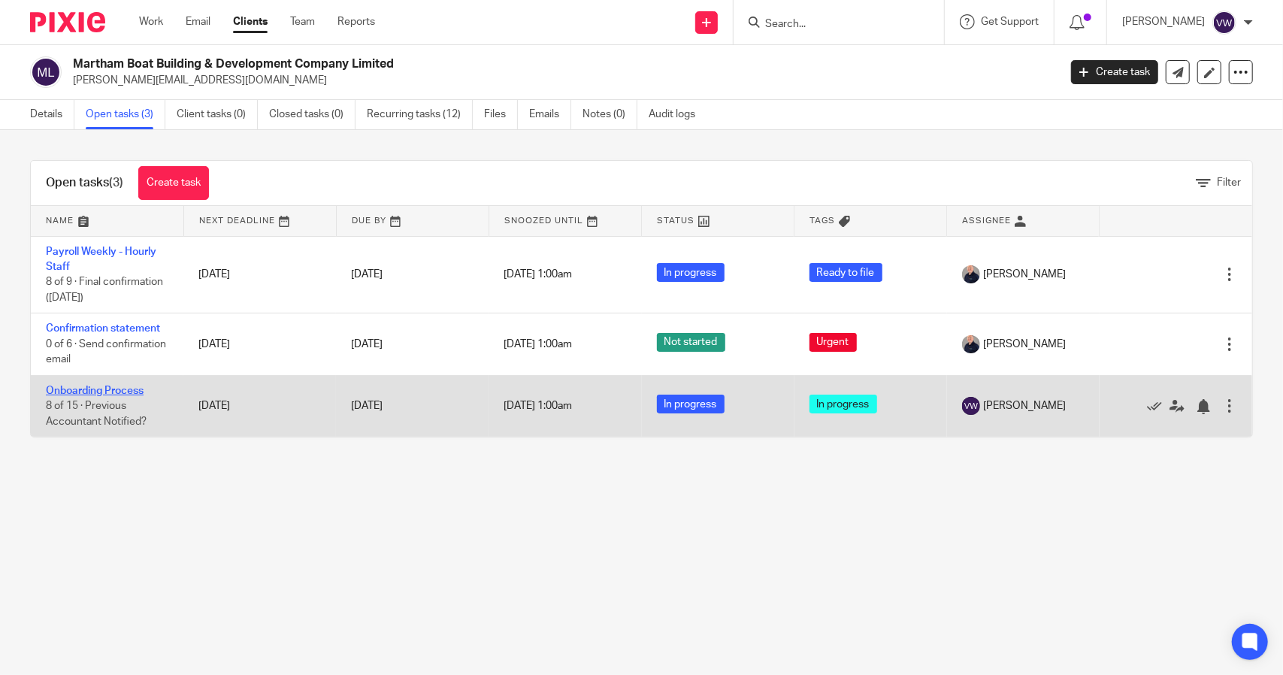
click at [79, 386] on link "Onboarding Process" at bounding box center [95, 391] width 98 height 11
